Goal: Information Seeking & Learning: Learn about a topic

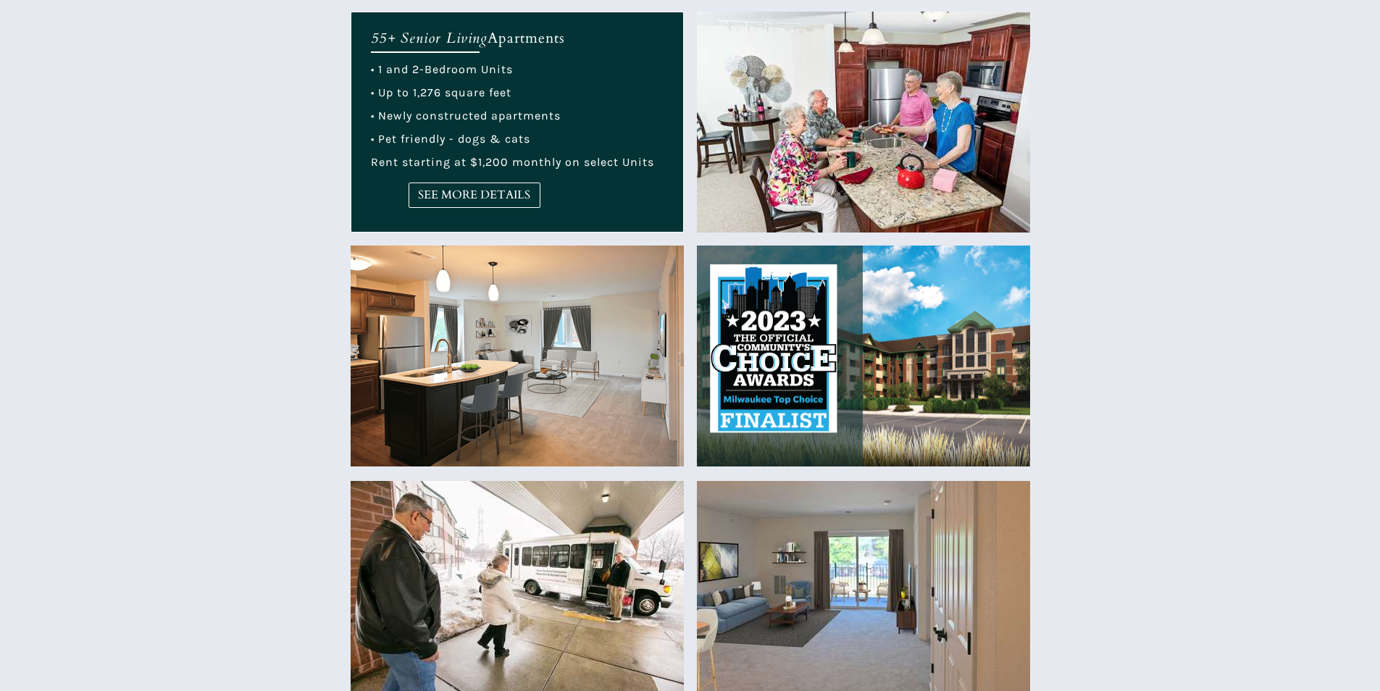
scroll to position [724, 0]
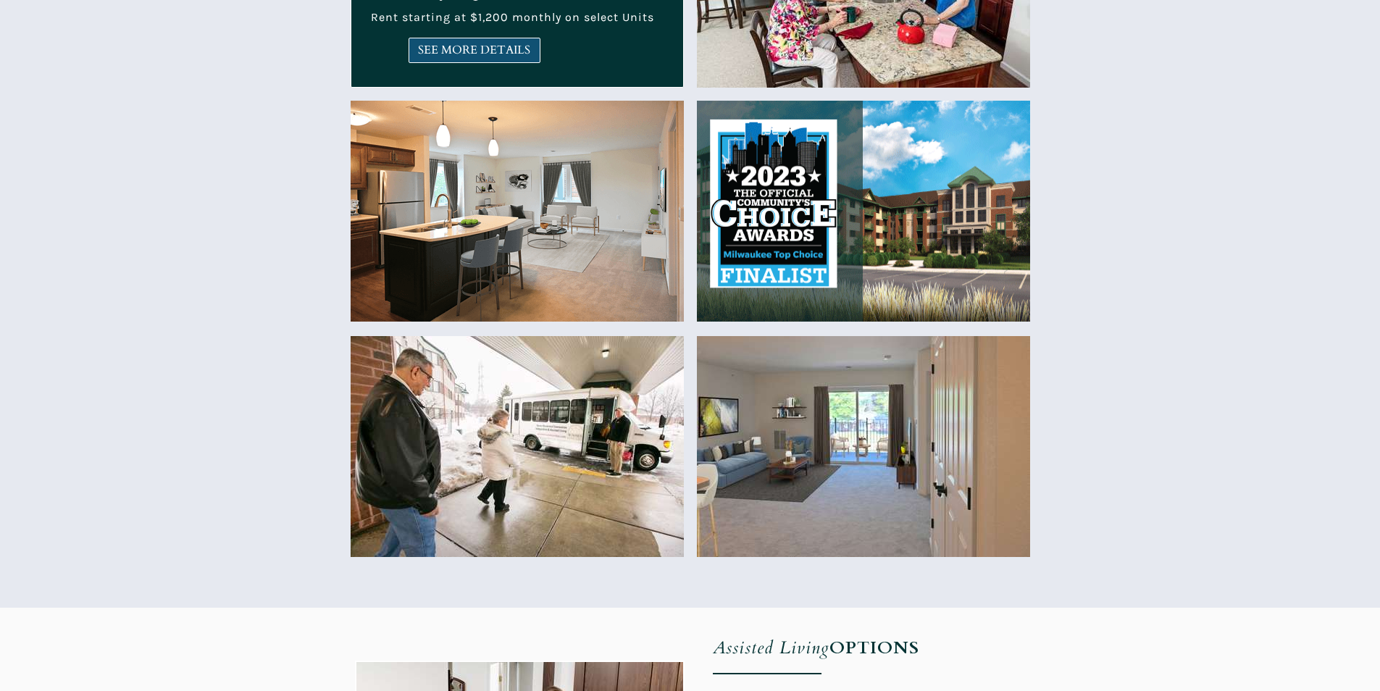
click at [452, 43] on span "SEE MORE DETAILS" at bounding box center [474, 50] width 130 height 14
click at [530, 57] on link "SEE MORE DETAILS" at bounding box center [474, 50] width 132 height 25
click at [435, 58] on link "SEE MORE DETAILS" at bounding box center [474, 50] width 132 height 25
click at [469, 58] on link "SEE MORE DETAILS" at bounding box center [474, 50] width 132 height 25
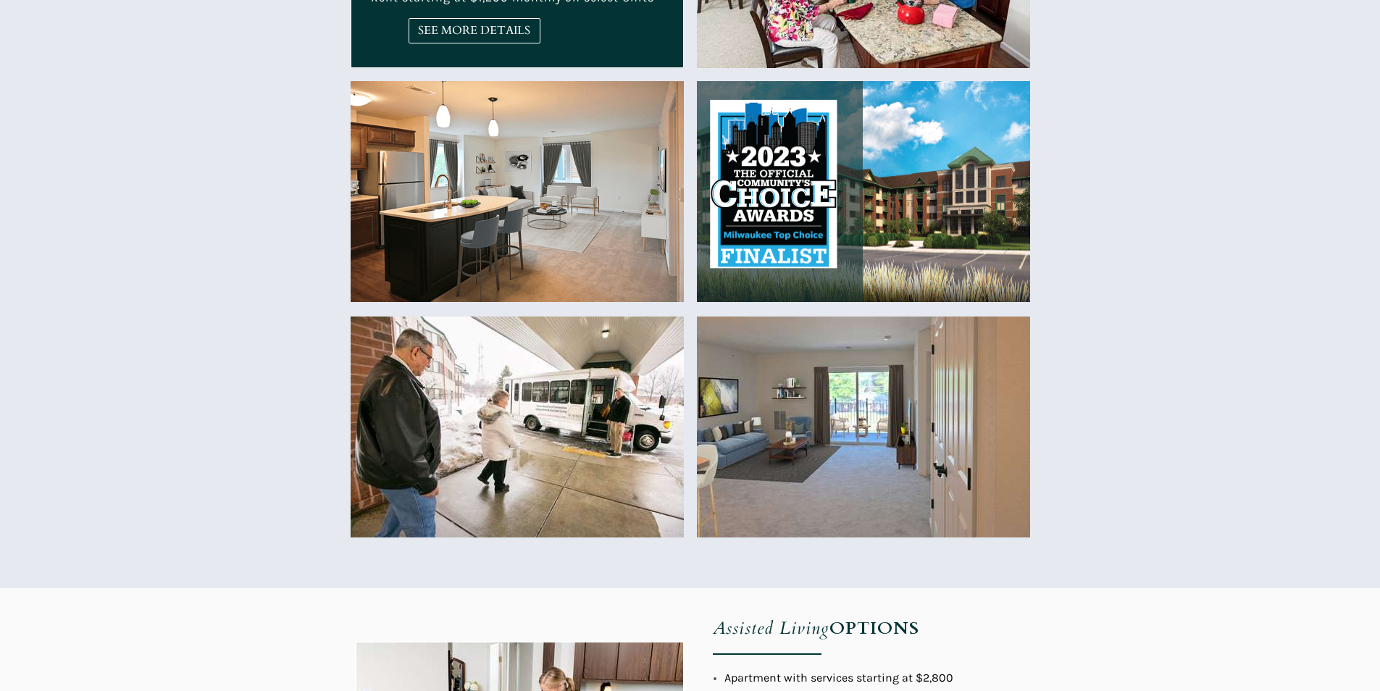
scroll to position [724, 0]
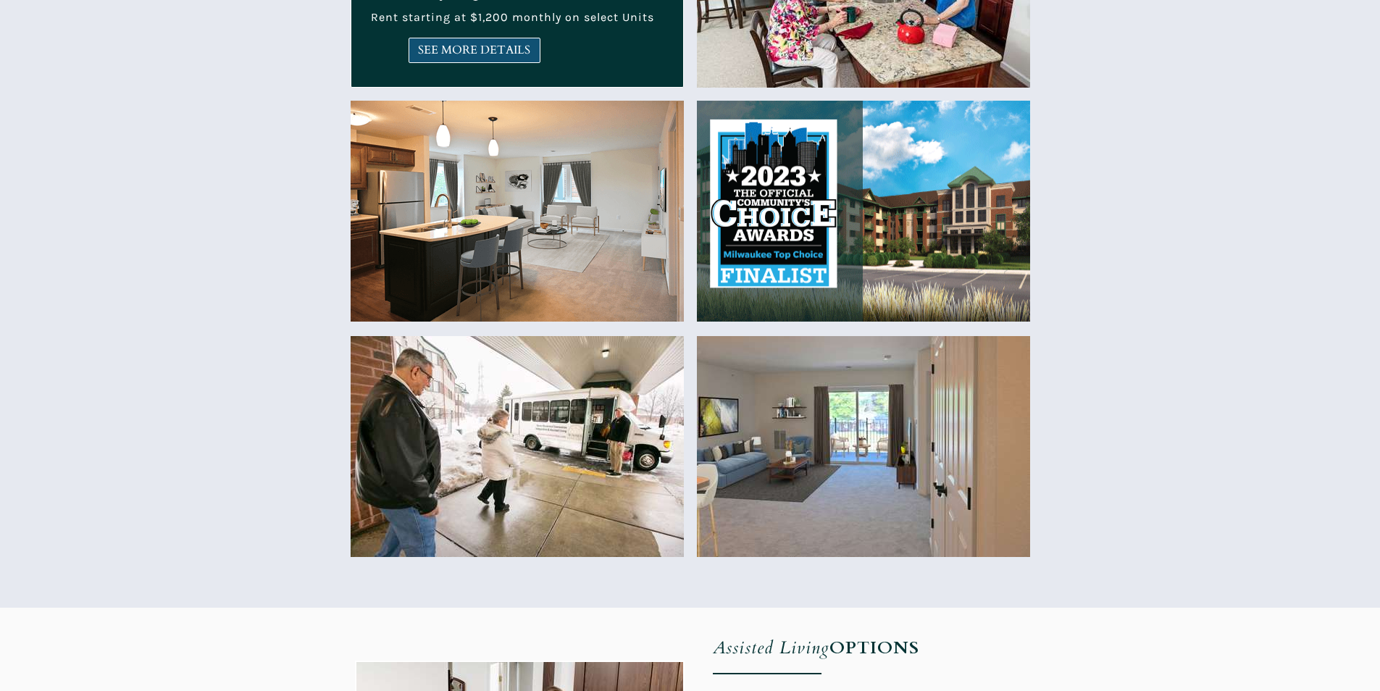
click at [446, 51] on span "SEE MORE DETAILS" at bounding box center [474, 50] width 130 height 14
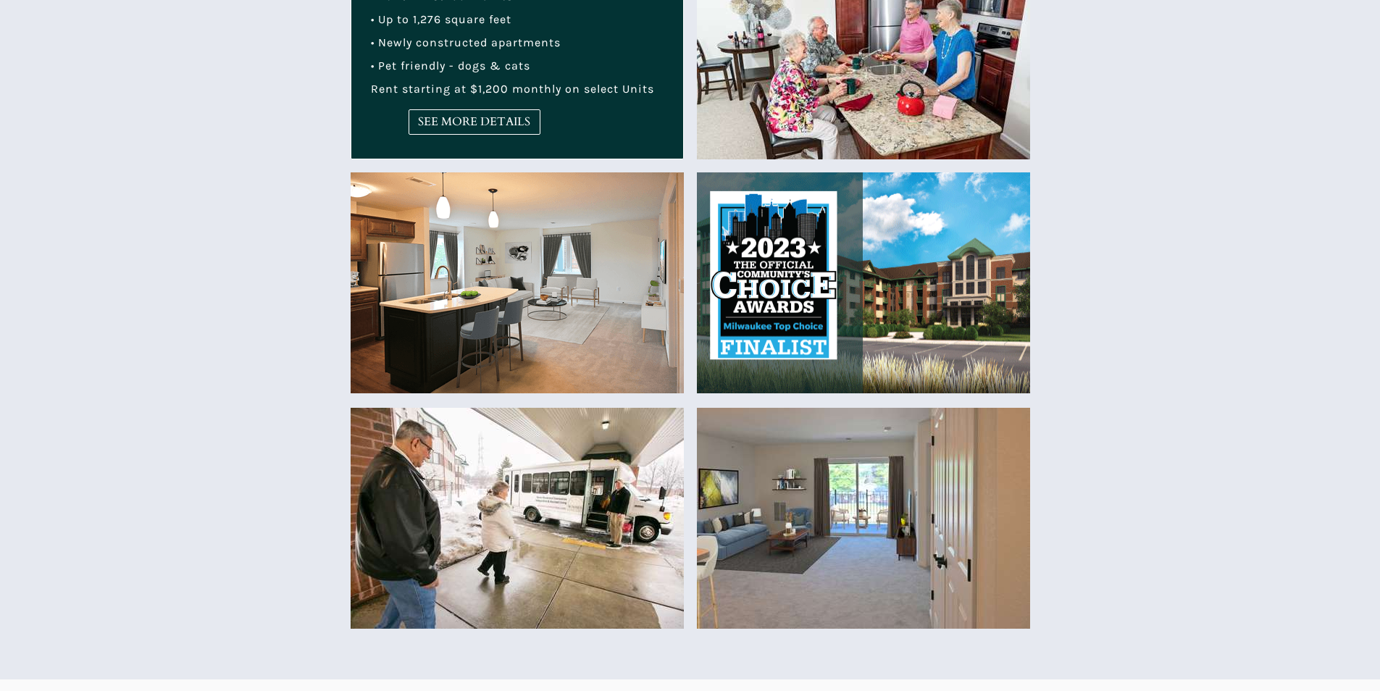
scroll to position [652, 0]
click at [512, 129] on span "SEE MORE DETAILS" at bounding box center [474, 123] width 130 height 14
click at [529, 117] on span "SEE MORE DETAILS" at bounding box center [474, 123] width 130 height 14
click at [422, 125] on span "SEE MORE DETAILS" at bounding box center [474, 123] width 130 height 14
click at [482, 131] on link "SEE MORE DETAILS" at bounding box center [474, 122] width 132 height 25
